Goal: Leave review/rating: Share an evaluation or opinion about a product, service, or content

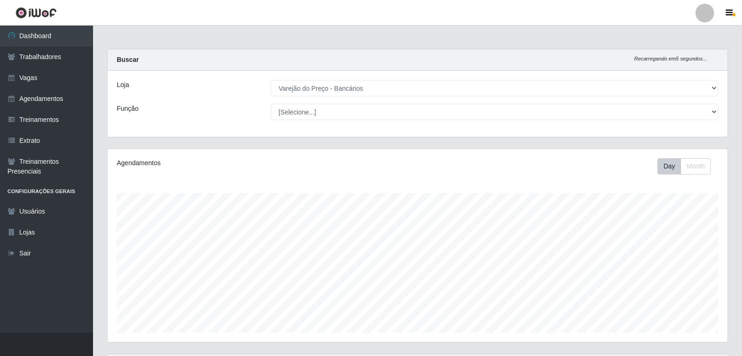
select select "157"
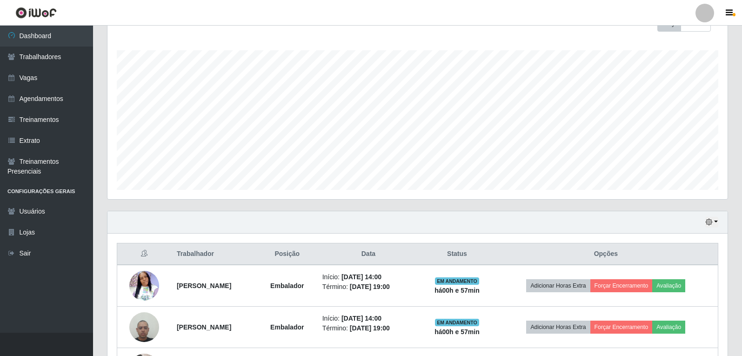
scroll to position [220, 0]
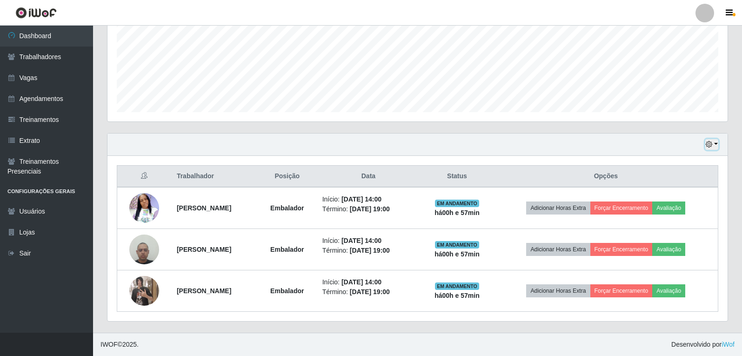
click at [708, 145] on icon "button" at bounding box center [708, 144] width 7 height 7
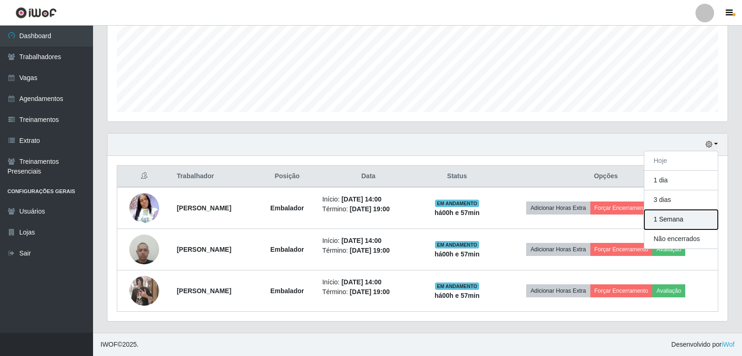
click at [688, 215] on button "1 Semana" at bounding box center [680, 220] width 73 height 20
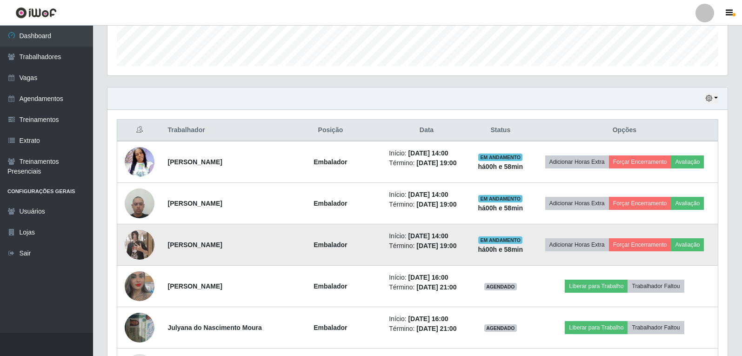
scroll to position [226, 0]
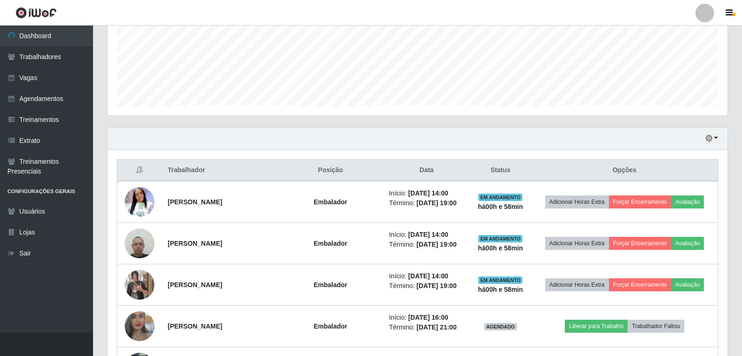
click at [405, 133] on div "Hoje 1 dia 3 dias 1 Semana Não encerrados" at bounding box center [417, 138] width 620 height 22
click at [708, 140] on icon "button" at bounding box center [708, 138] width 7 height 7
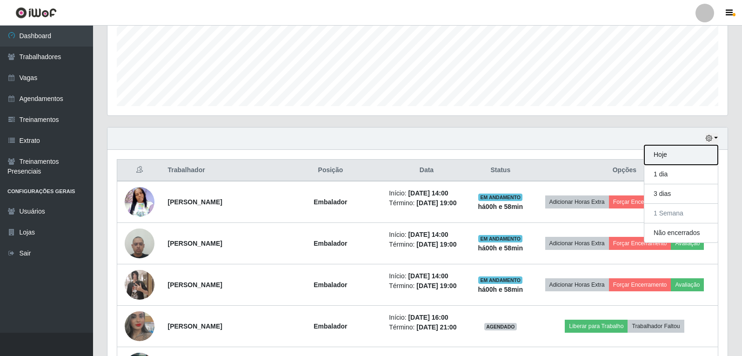
click at [662, 162] on button "Hoje" at bounding box center [680, 155] width 73 height 20
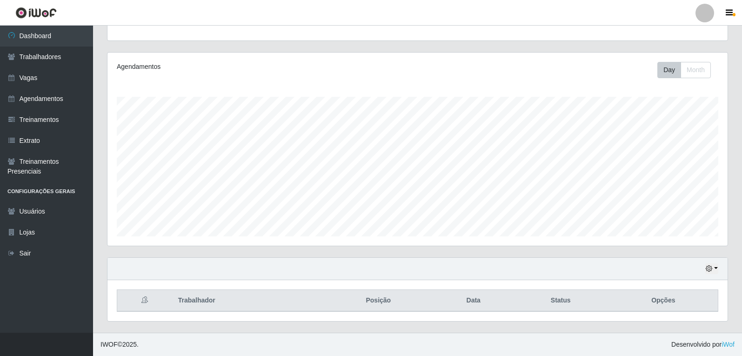
scroll to position [220, 0]
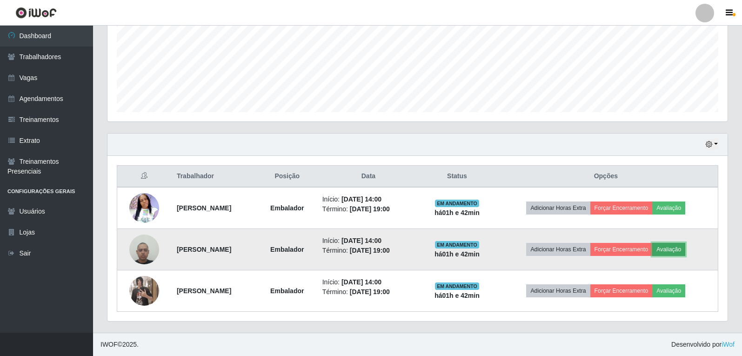
click at [678, 248] on button "Avaliação" at bounding box center [668, 249] width 33 height 13
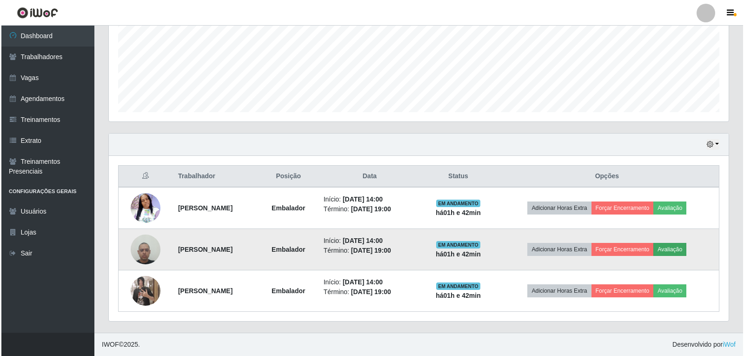
scroll to position [193, 615]
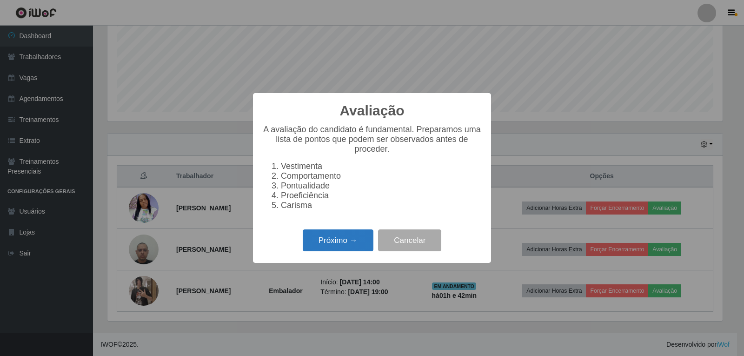
click at [338, 237] on button "Próximo →" at bounding box center [338, 240] width 71 height 22
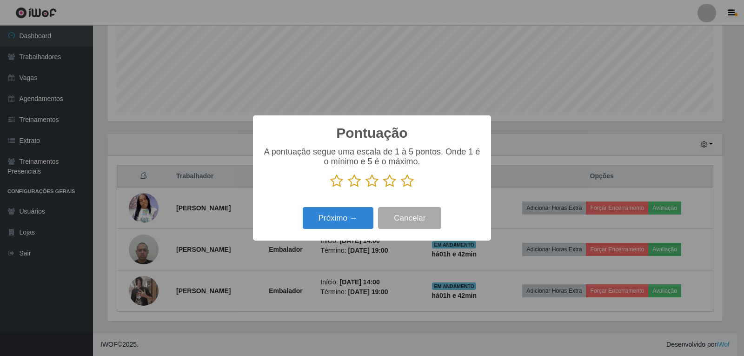
scroll to position [464703, 464281]
click at [411, 188] on icon at bounding box center [407, 181] width 13 height 14
click at [401, 188] on input "radio" at bounding box center [401, 188] width 0 height 0
click at [350, 221] on button "Próximo →" at bounding box center [338, 218] width 71 height 22
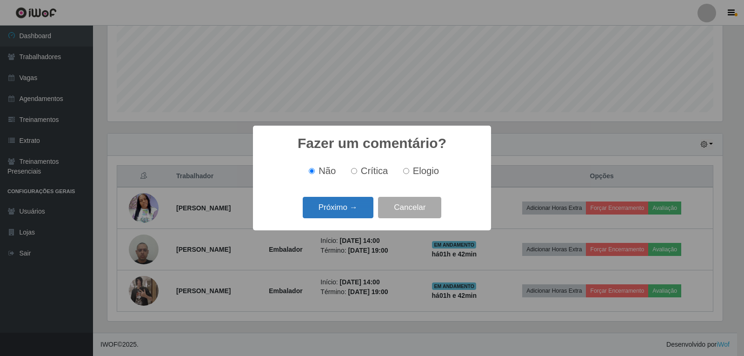
click at [338, 214] on button "Próximo →" at bounding box center [338, 208] width 71 height 22
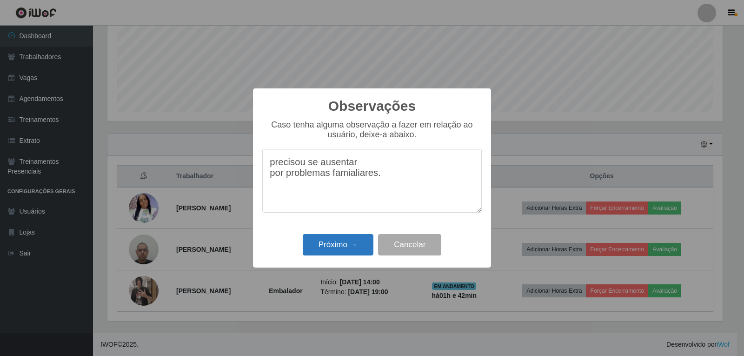
type textarea "precisou se ausentar por problemas famialiares."
click at [344, 241] on button "Próximo →" at bounding box center [338, 245] width 71 height 22
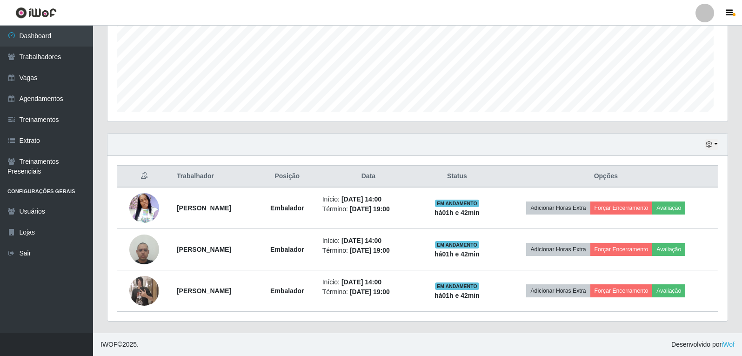
scroll to position [193, 620]
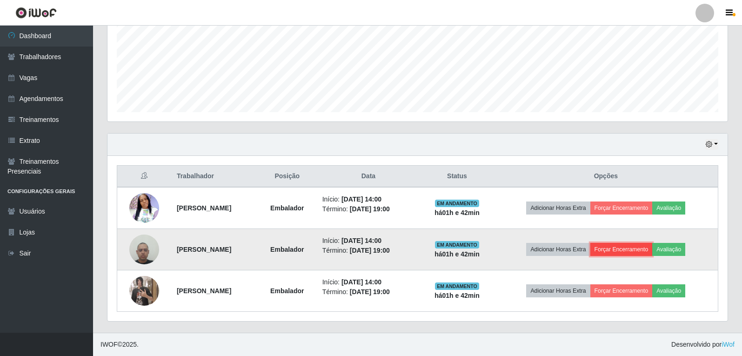
click at [636, 252] on button "Forçar Encerramento" at bounding box center [621, 249] width 62 height 13
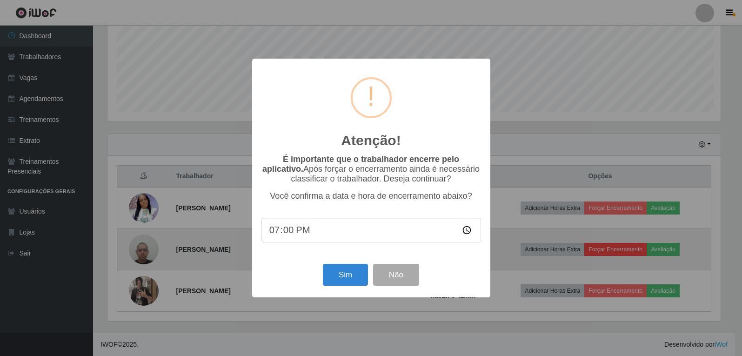
scroll to position [193, 615]
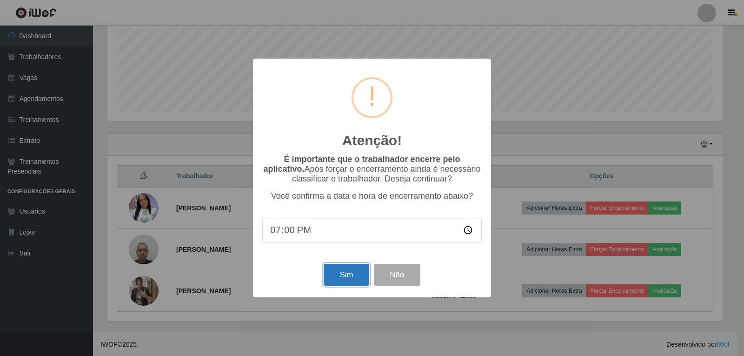
click at [348, 276] on button "Sim" at bounding box center [346, 275] width 45 height 22
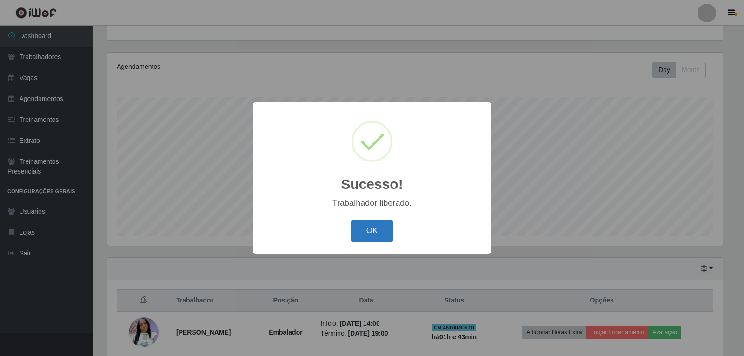
click at [363, 234] on button "OK" at bounding box center [372, 231] width 43 height 22
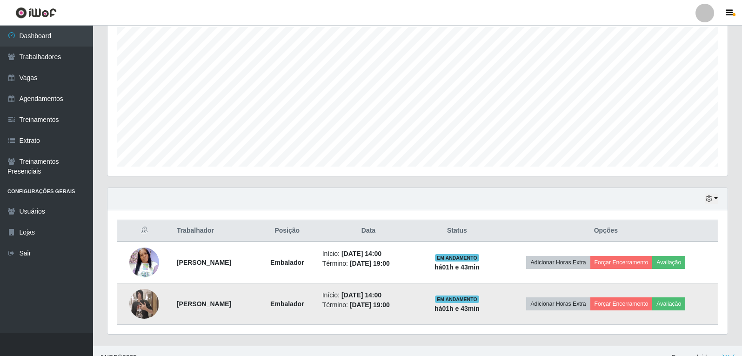
scroll to position [179, 0]
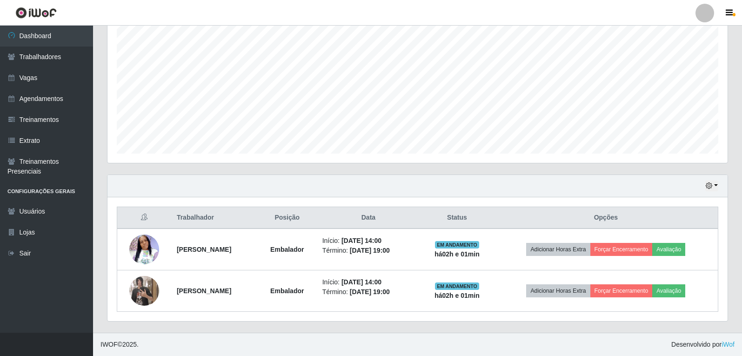
click at [714, 191] on div "Hoje 1 dia 3 dias 1 Semana Não encerrados" at bounding box center [417, 186] width 620 height 22
click at [711, 184] on icon "button" at bounding box center [708, 185] width 7 height 7
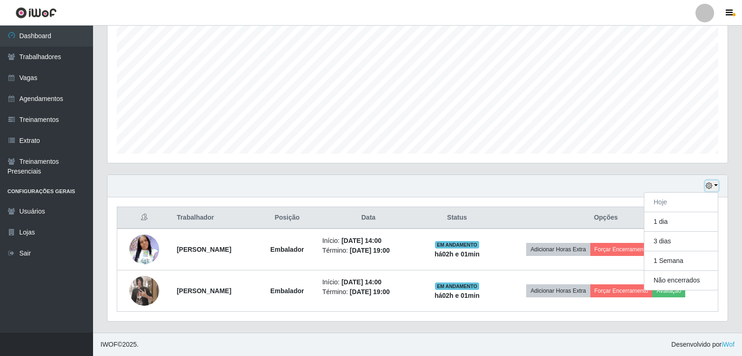
click at [713, 188] on button "button" at bounding box center [711, 185] width 13 height 11
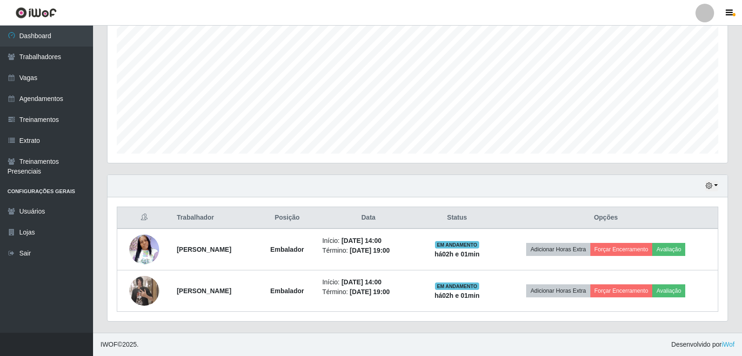
click at [709, 179] on div "Hoje 1 dia 3 dias 1 Semana Não encerrados" at bounding box center [417, 186] width 620 height 22
click at [708, 190] on button "button" at bounding box center [711, 185] width 13 height 11
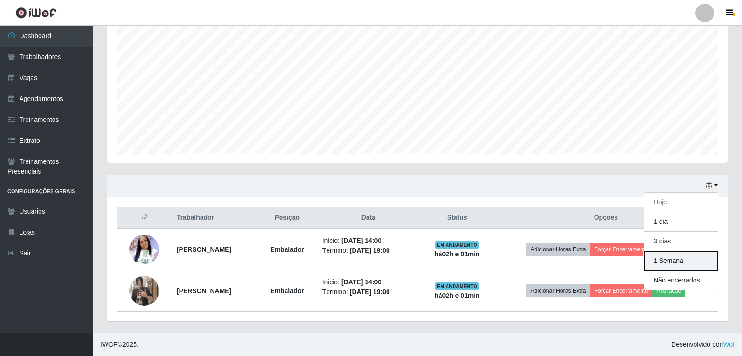
click at [675, 264] on button "1 Semana" at bounding box center [680, 261] width 73 height 20
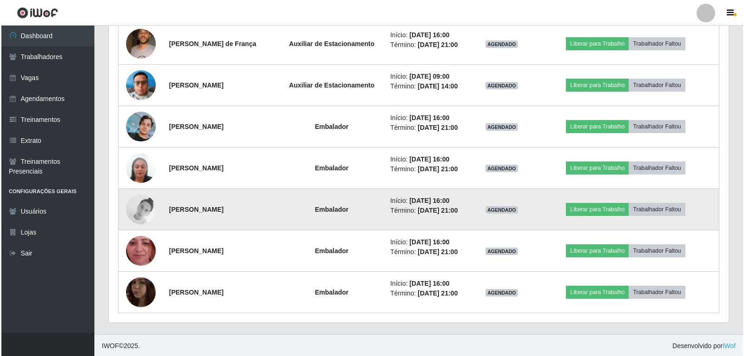
scroll to position [882, 0]
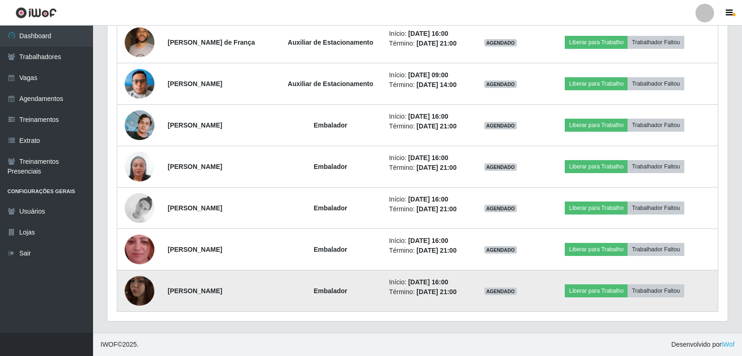
click at [132, 295] on img at bounding box center [140, 290] width 30 height 53
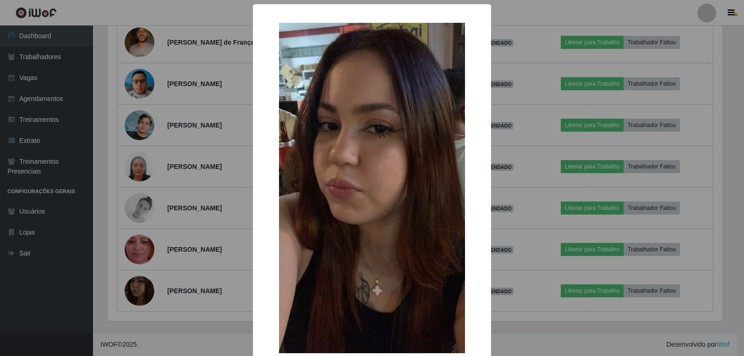
click at [132, 294] on div "× OK Cancel" at bounding box center [372, 178] width 744 height 356
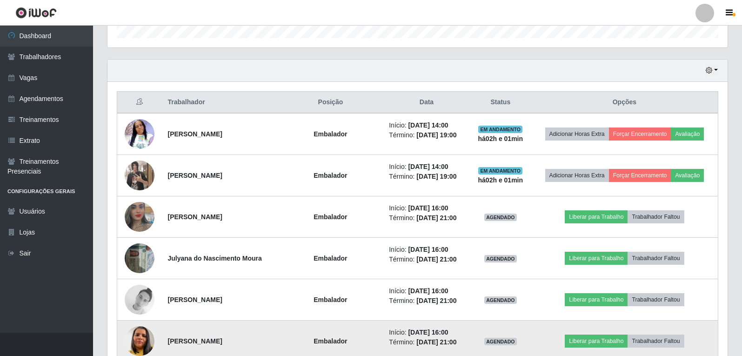
scroll to position [278, 0]
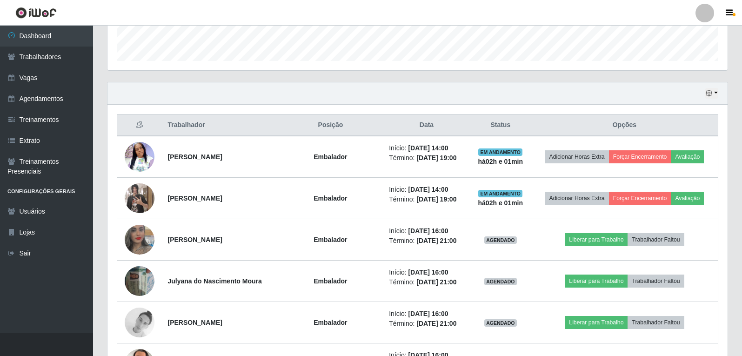
drag, startPoint x: 474, startPoint y: 66, endPoint x: 475, endPoint y: -1, distance: 67.4
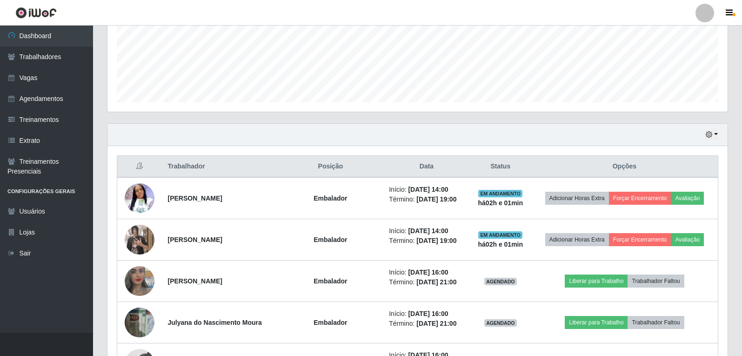
scroll to position [185, 0]
